Goal: Communication & Community: Answer question/provide support

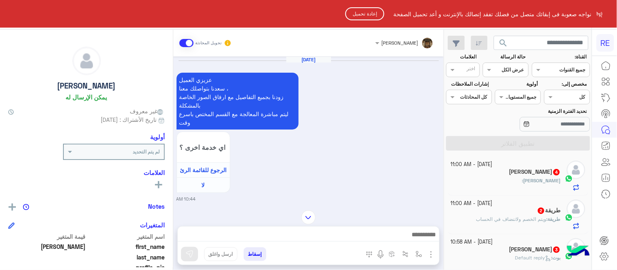
scroll to position [259, 0]
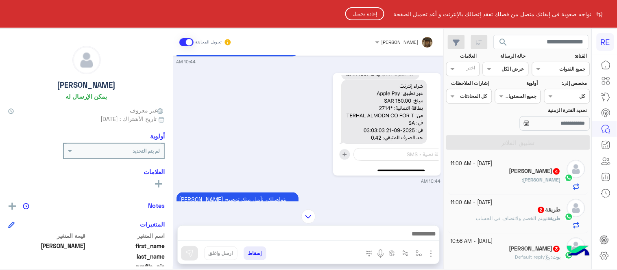
click at [361, 9] on button "إعادة تحميل" at bounding box center [364, 13] width 39 height 13
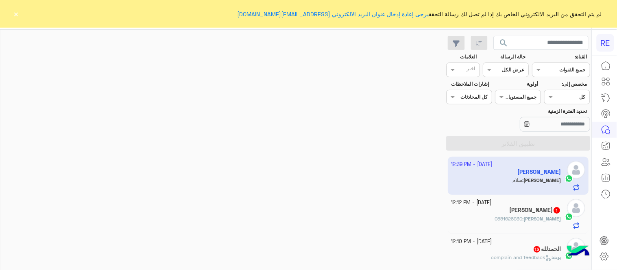
scroll to position [712, 0]
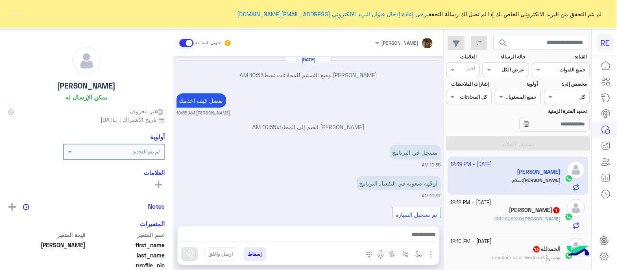
scroll to position [144, 0]
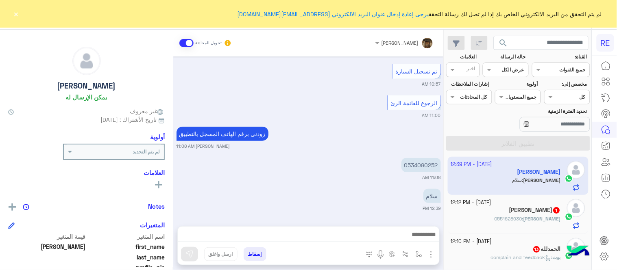
click at [19, 11] on button "×" at bounding box center [16, 14] width 8 height 8
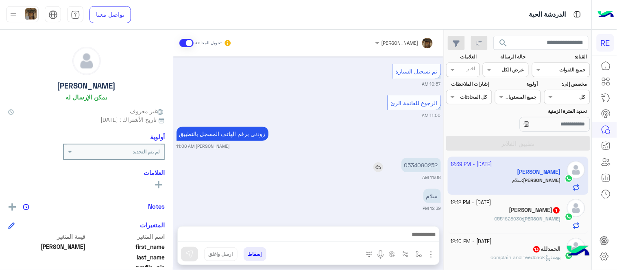
click at [416, 160] on p "0534090252" at bounding box center [420, 165] width 39 height 14
copy p "0534090252"
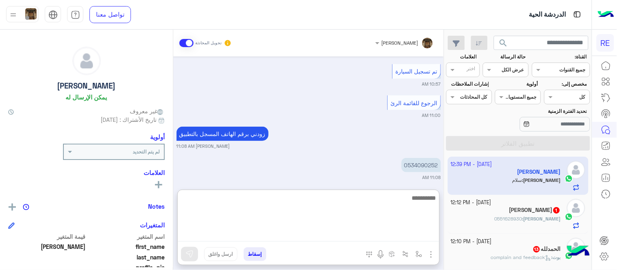
click at [263, 236] on textarea at bounding box center [308, 217] width 261 height 49
type textarea "*"
type textarea "**********"
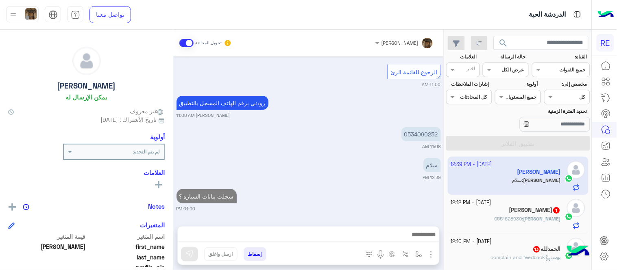
scroll to position [175, 0]
click at [389, 170] on div "[DATE] [PERSON_NAME] وضع التسليم للمحادثات نشط 10:55 AM تفضل كيف اخدمك [PERSON_…" at bounding box center [308, 138] width 270 height 162
click at [485, 223] on div "[PERSON_NAME] : 0551628930" at bounding box center [506, 222] width 110 height 14
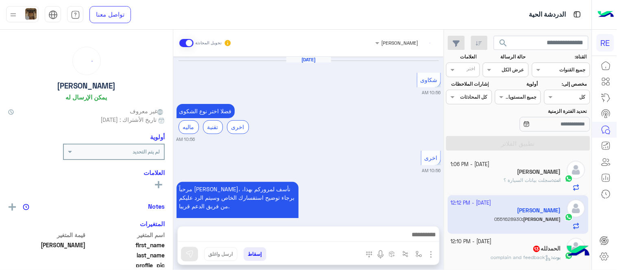
scroll to position [314, 0]
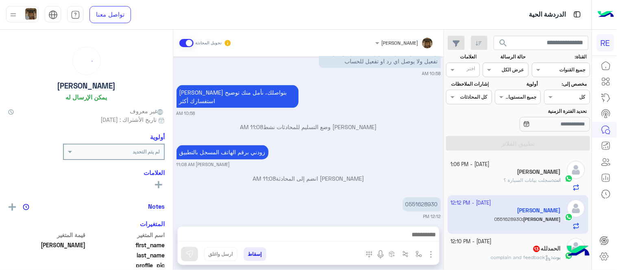
click at [418, 214] on small "12:12 PM" at bounding box center [308, 217] width 264 height 7
click at [413, 198] on p "0551628930" at bounding box center [422, 205] width 38 height 14
copy p "0551628930"
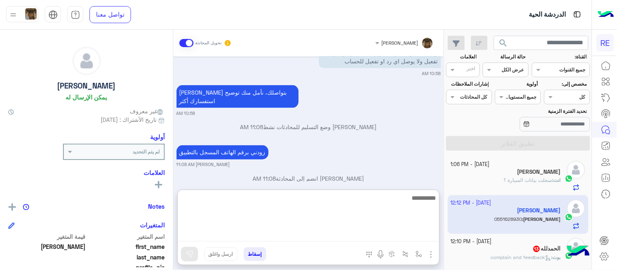
click at [276, 236] on textarea at bounding box center [308, 217] width 261 height 49
type textarea "**********"
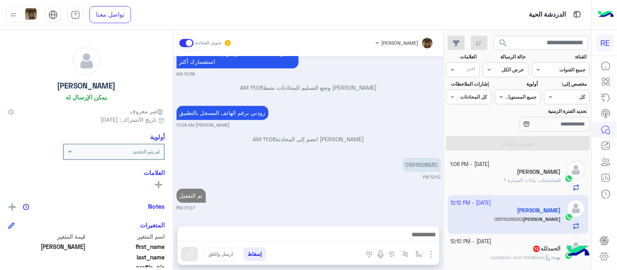
scroll to position [345, 0]
click at [302, 152] on div "[DATE] شكاوى 10:56 AM فضلا اختر نوع الشكوى ماليه تقنية اخرى 10:56 AM اخرى 10:56…" at bounding box center [308, 138] width 270 height 162
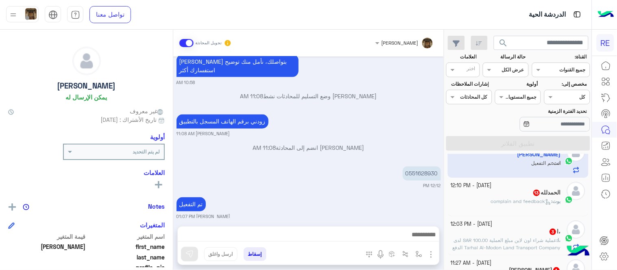
scroll to position [76, 0]
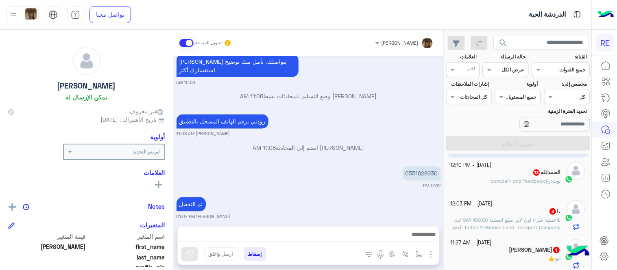
click at [491, 176] on div "ال[PERSON_NAME] 13" at bounding box center [506, 173] width 110 height 9
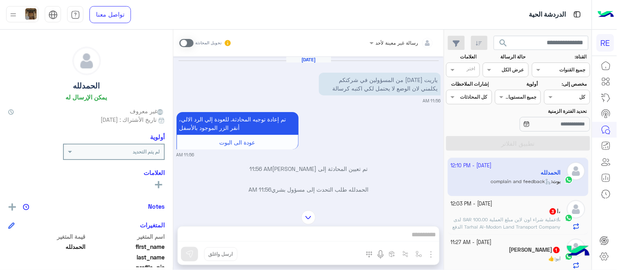
scroll to position [531, 0]
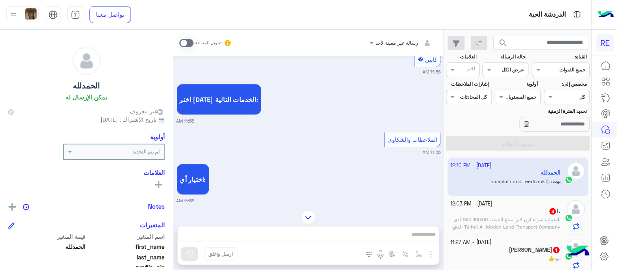
click at [187, 45] on span at bounding box center [186, 43] width 14 height 8
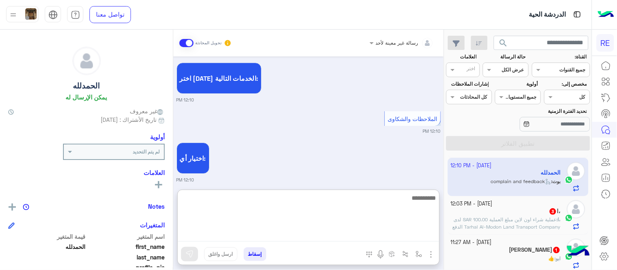
click at [253, 234] on textarea at bounding box center [308, 217] width 261 height 49
type textarea "**********"
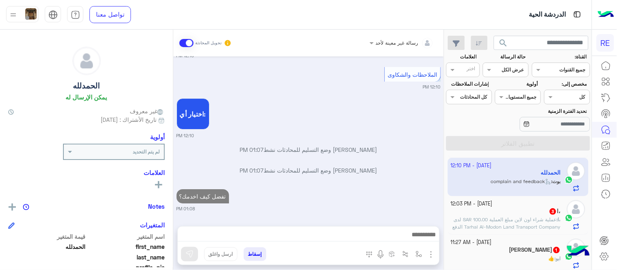
scroll to position [1512, 0]
click at [488, 219] on span "عملية شراء اون لاين مبلغ العملية 100.00 SAR لدى Tarhal Al-Modon Land Transport …" at bounding box center [506, 231] width 110 height 28
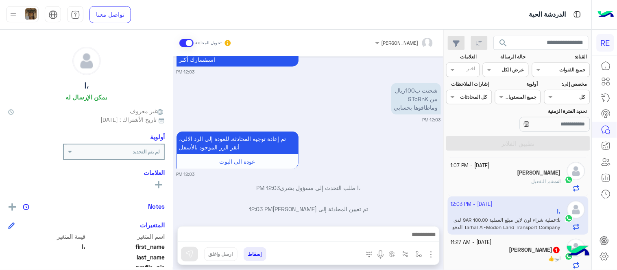
scroll to position [279, 0]
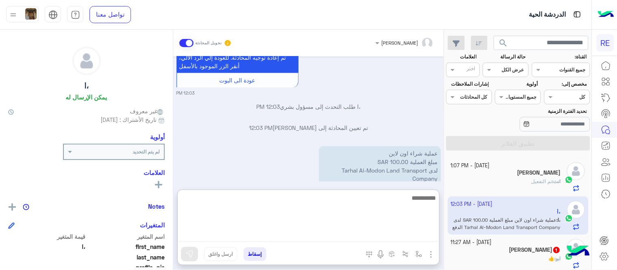
click at [272, 234] on textarea at bounding box center [308, 217] width 261 height 49
type textarea "**********"
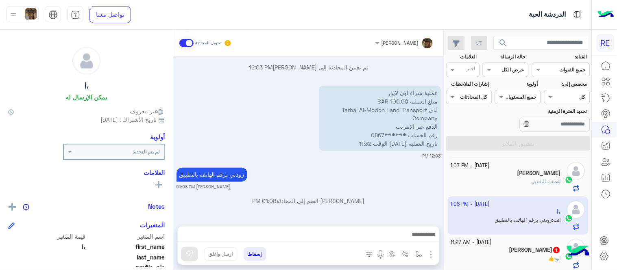
scroll to position [331, 0]
click at [246, 129] on div "[DATE] [PERSON_NAME] 04:02 PM والمخالفه بمحطة قطارالقصيم 04:03 PM [DATE] تم إلغ…" at bounding box center [308, 138] width 270 height 162
